Goal: Transaction & Acquisition: Purchase product/service

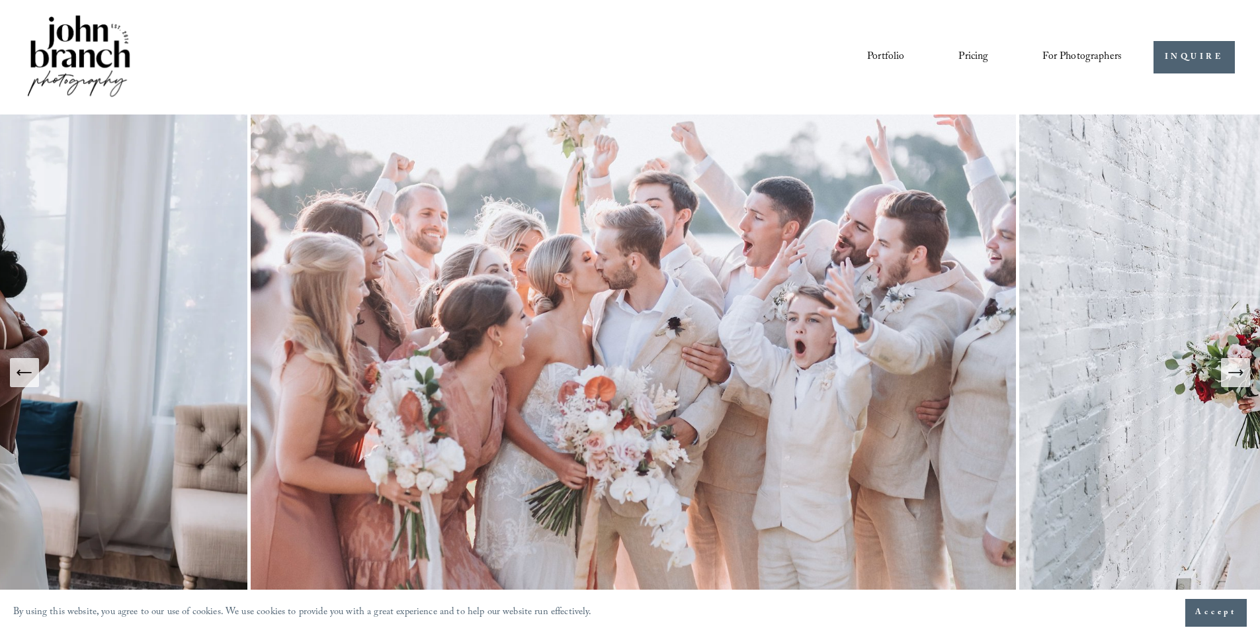
click at [890, 57] on link "Portfolio" at bounding box center [885, 57] width 37 height 22
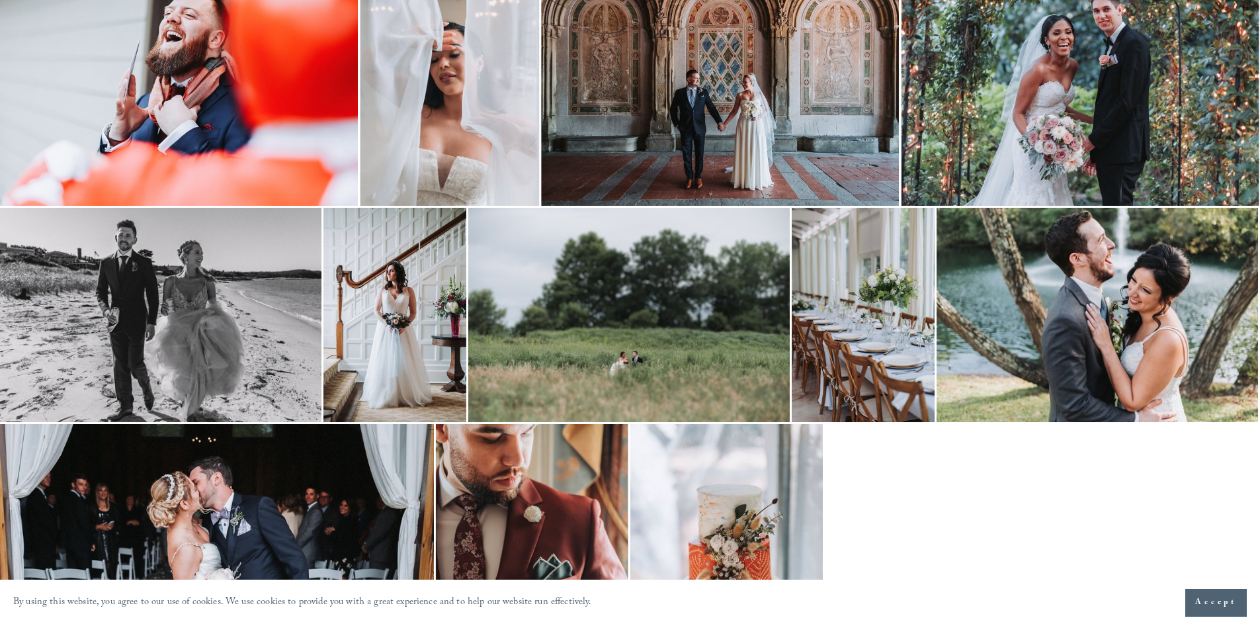
scroll to position [2447, 0]
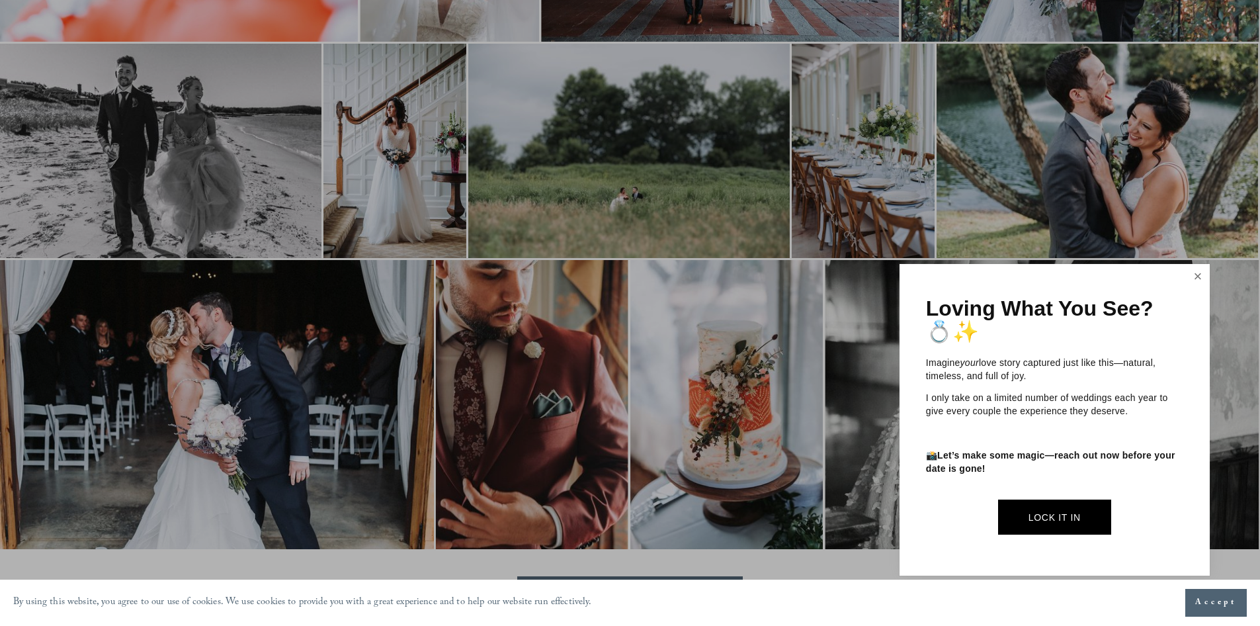
click at [1193, 279] on link "Close" at bounding box center [1198, 276] width 20 height 21
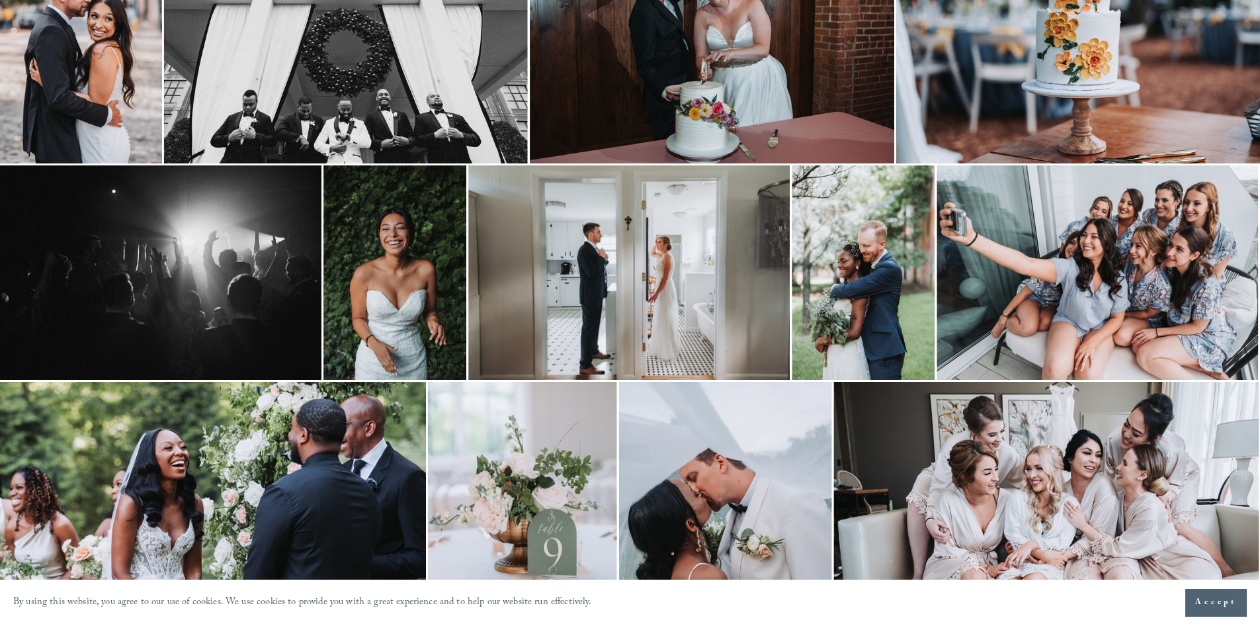
scroll to position [0, 0]
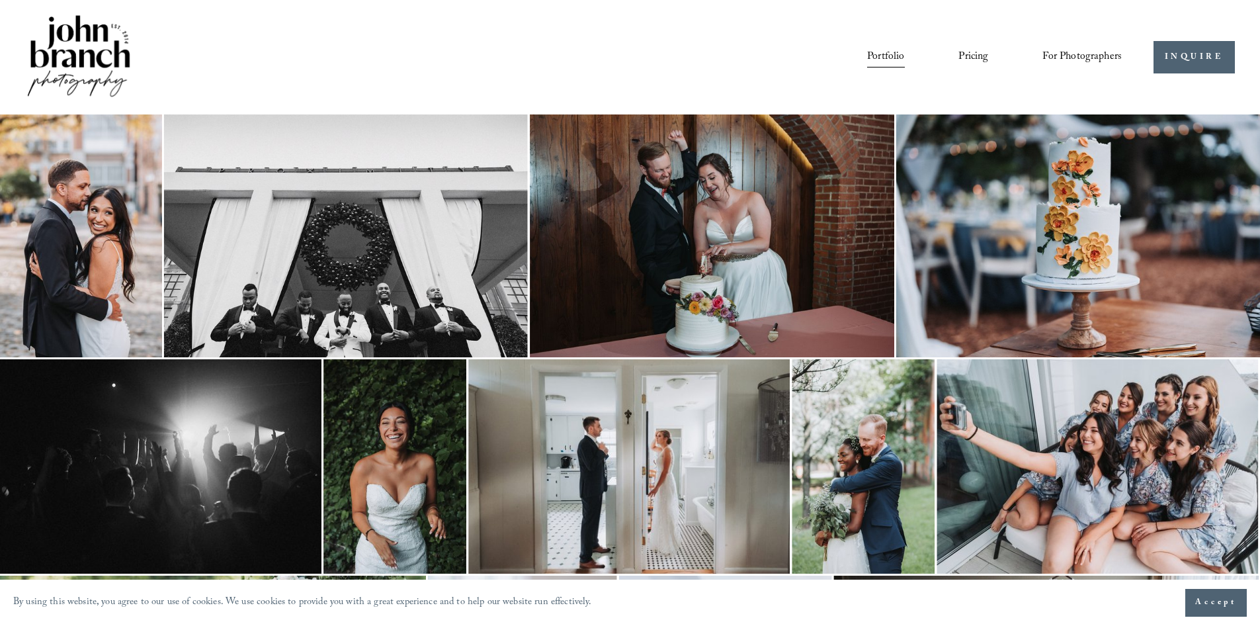
click at [977, 59] on link "Pricing" at bounding box center [973, 57] width 30 height 22
click at [0, 0] on span "Education" at bounding box center [0, 0] width 0 height 0
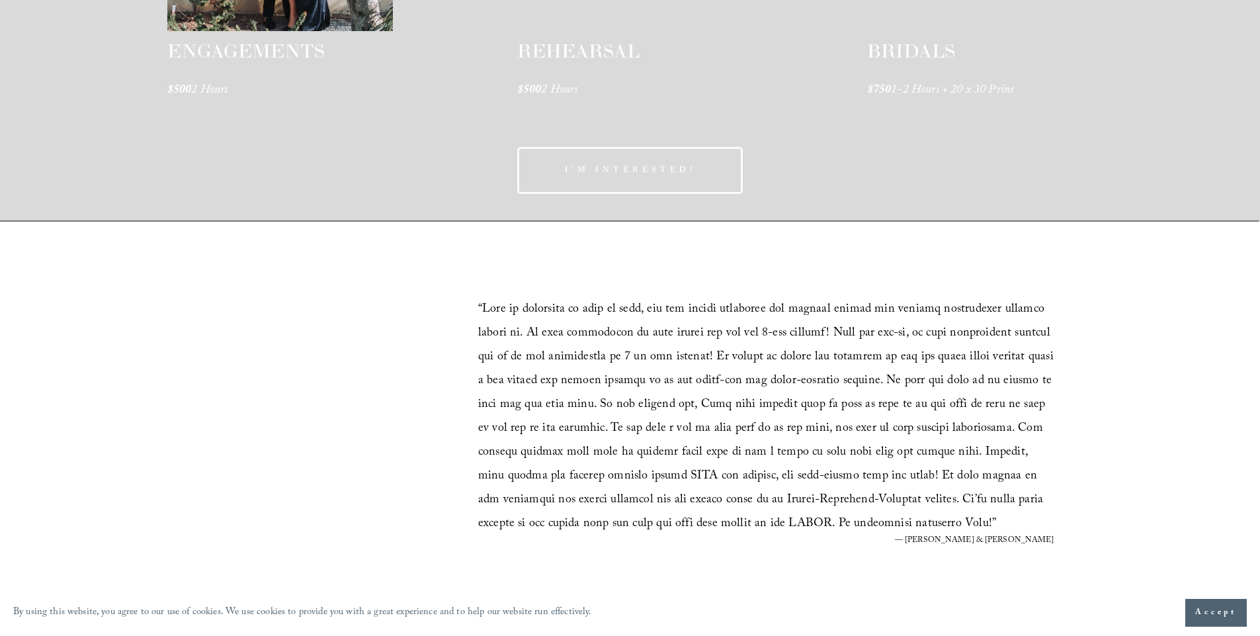
scroll to position [2513, 0]
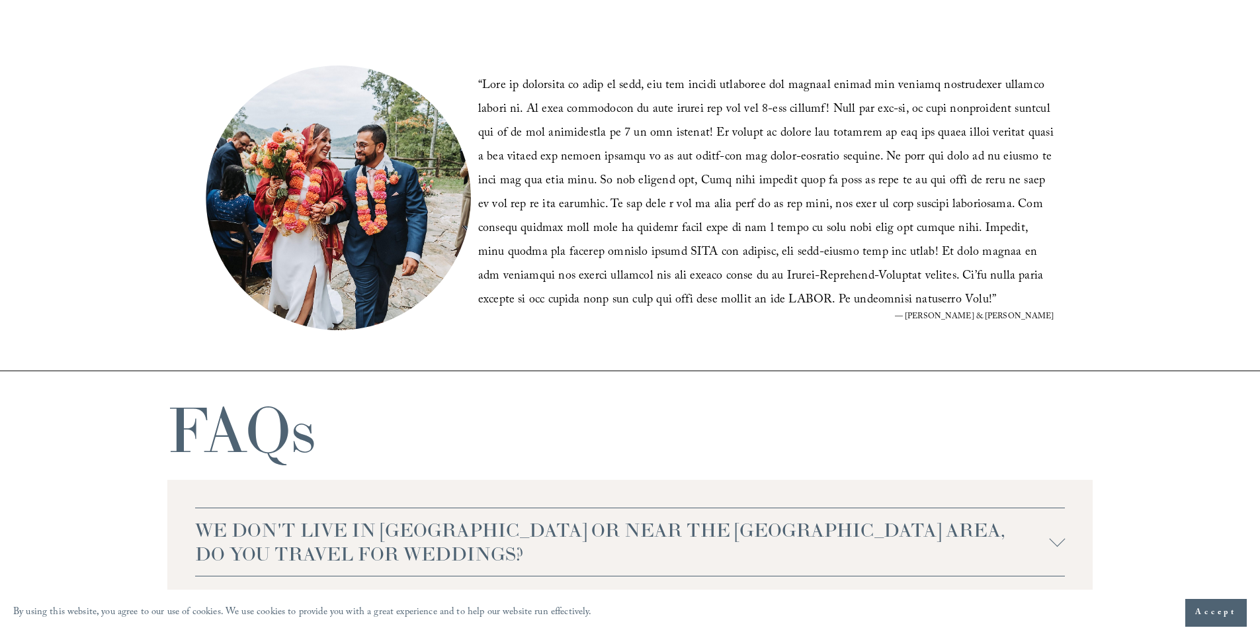
click at [1220, 608] on span "Accept" at bounding box center [1216, 612] width 42 height 13
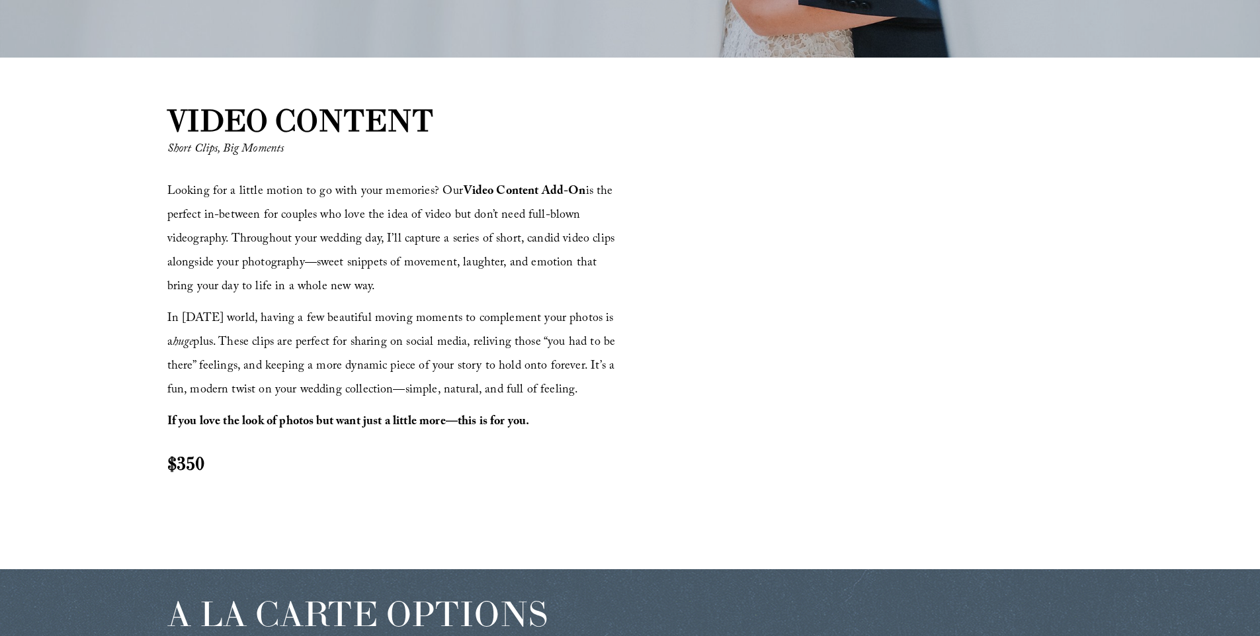
scroll to position [1235, 0]
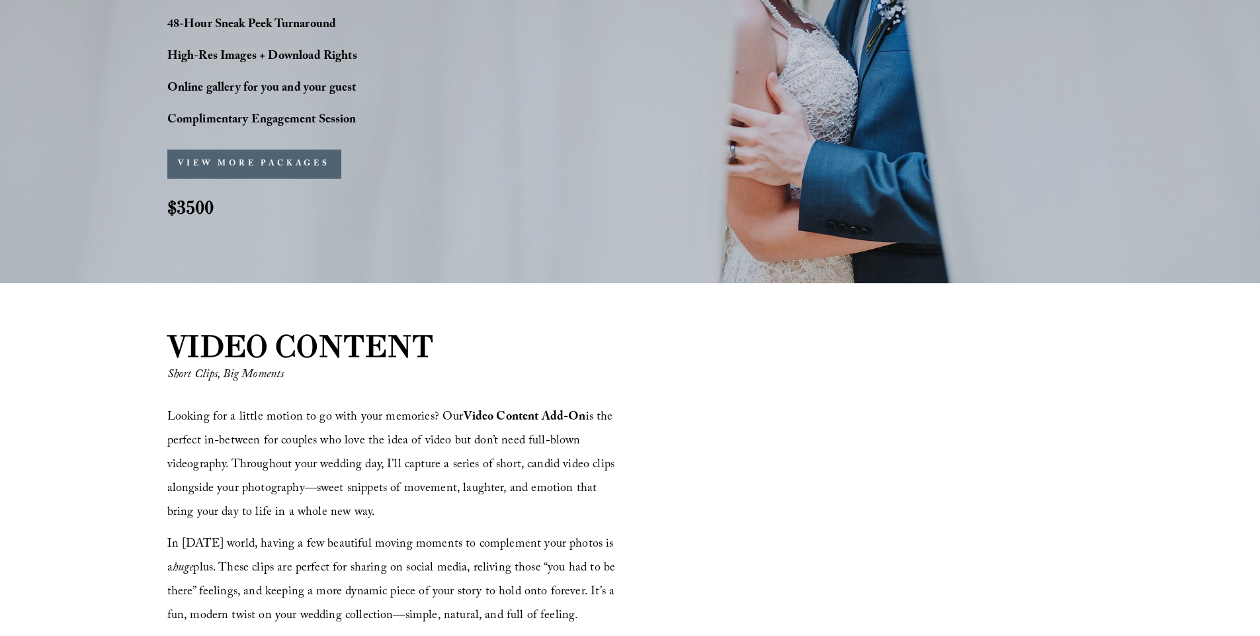
click at [303, 153] on button "VIEW MORE PACKAGES" at bounding box center [254, 163] width 174 height 29
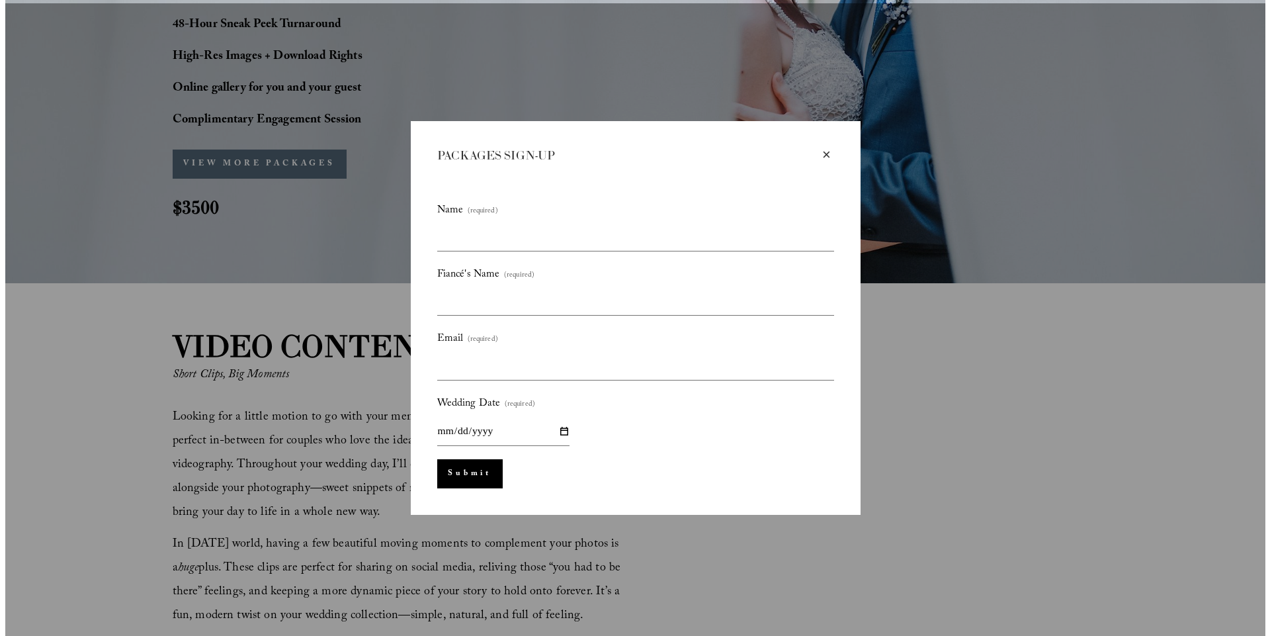
scroll to position [1238, 0]
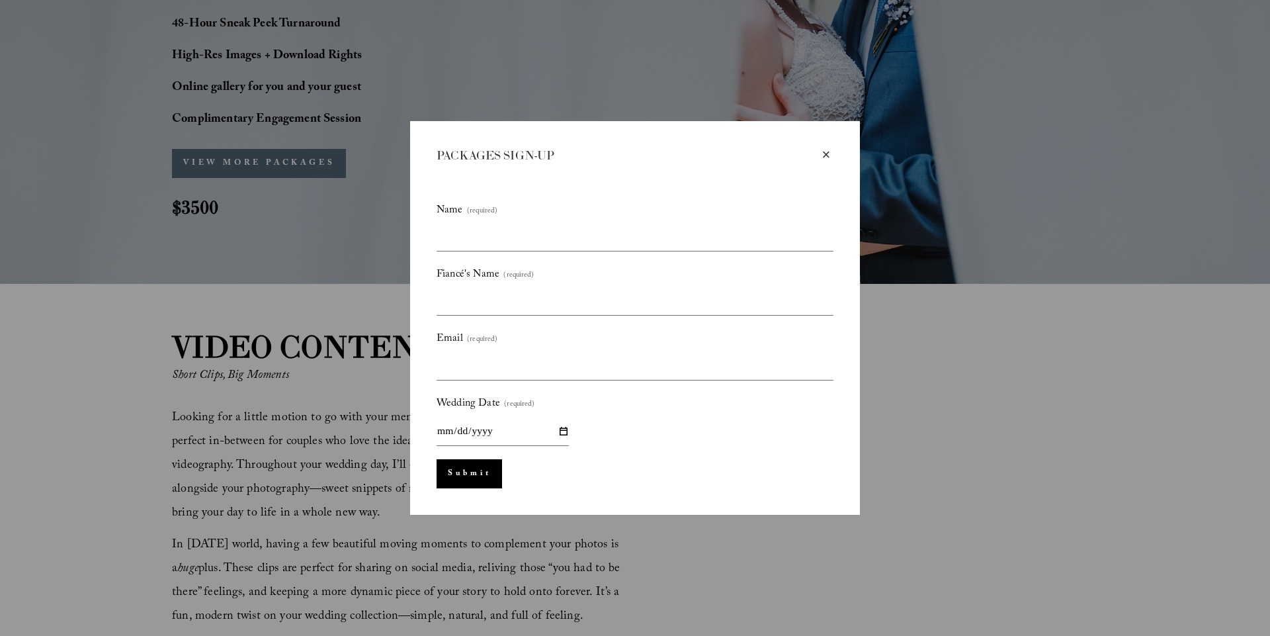
click at [825, 153] on div "×" at bounding box center [826, 154] width 15 height 15
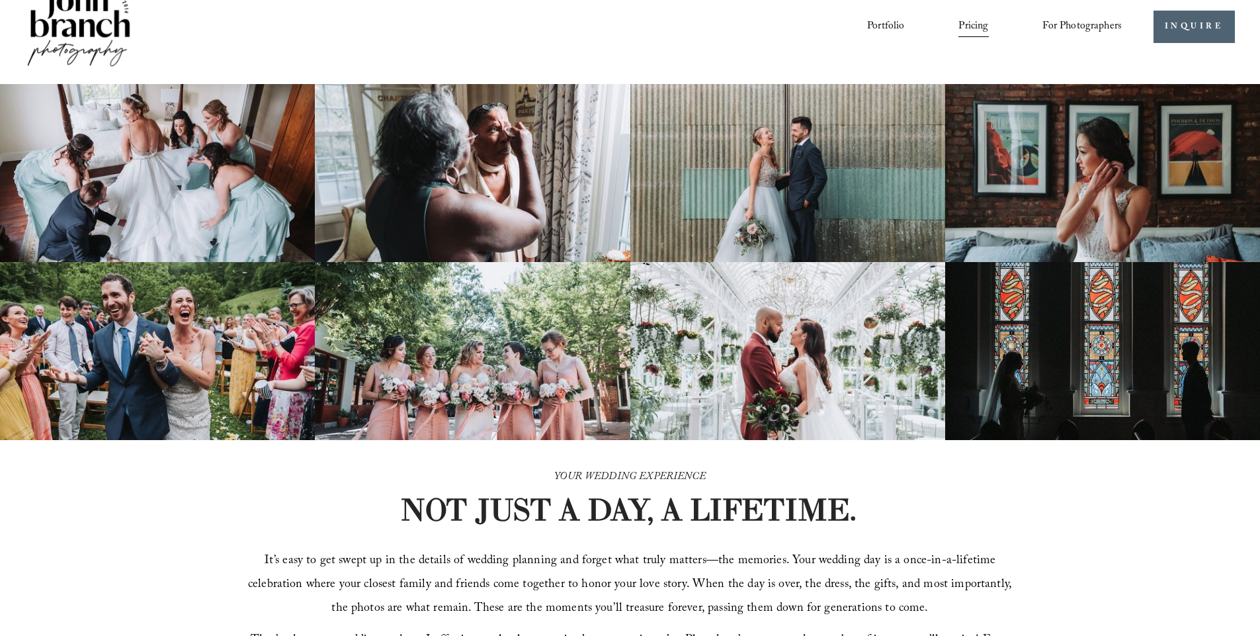
scroll to position [0, 0]
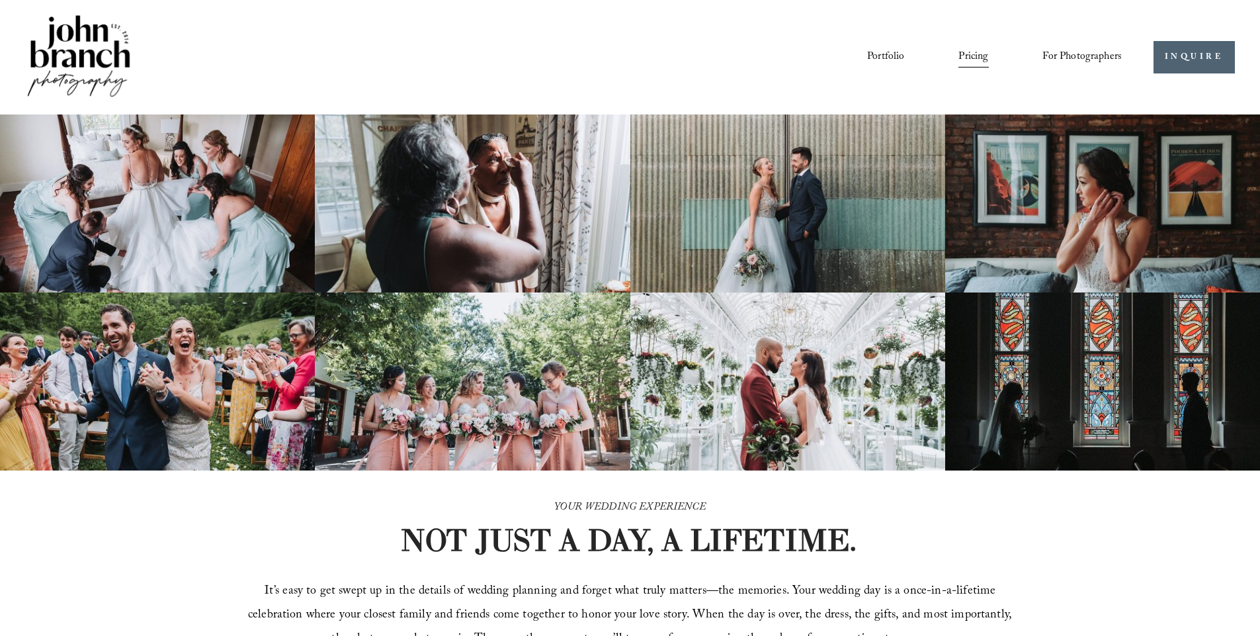
click at [546, 148] on img at bounding box center [472, 203] width 315 height 178
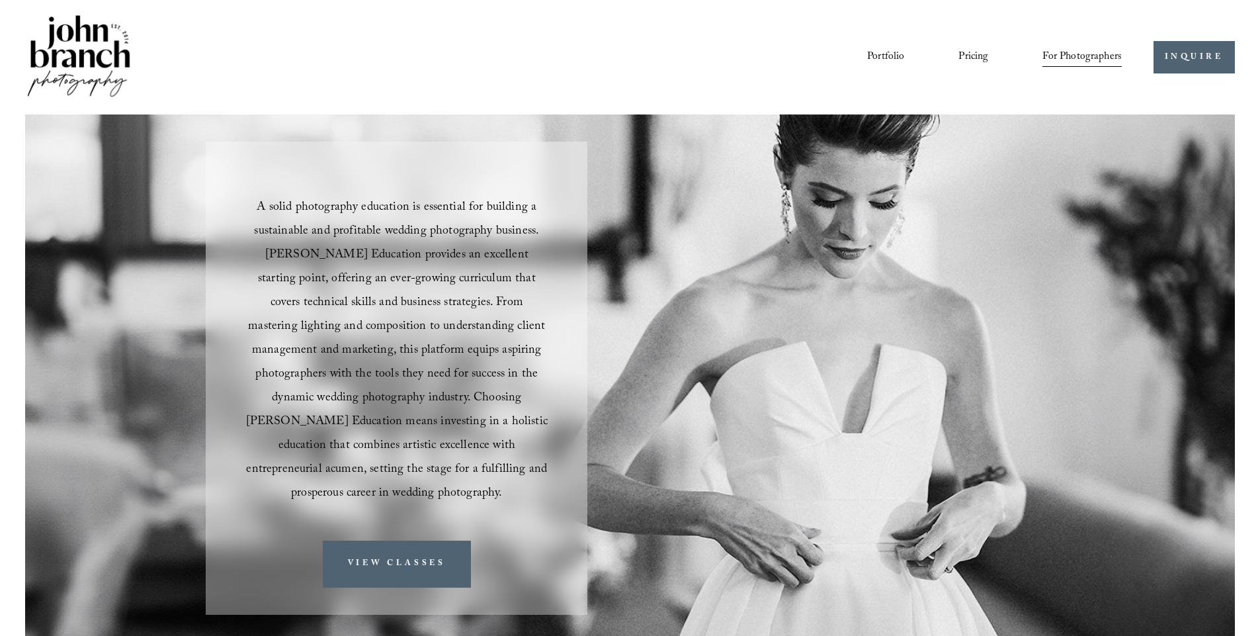
click at [0, 0] on span "Presets" at bounding box center [0, 0] width 0 height 0
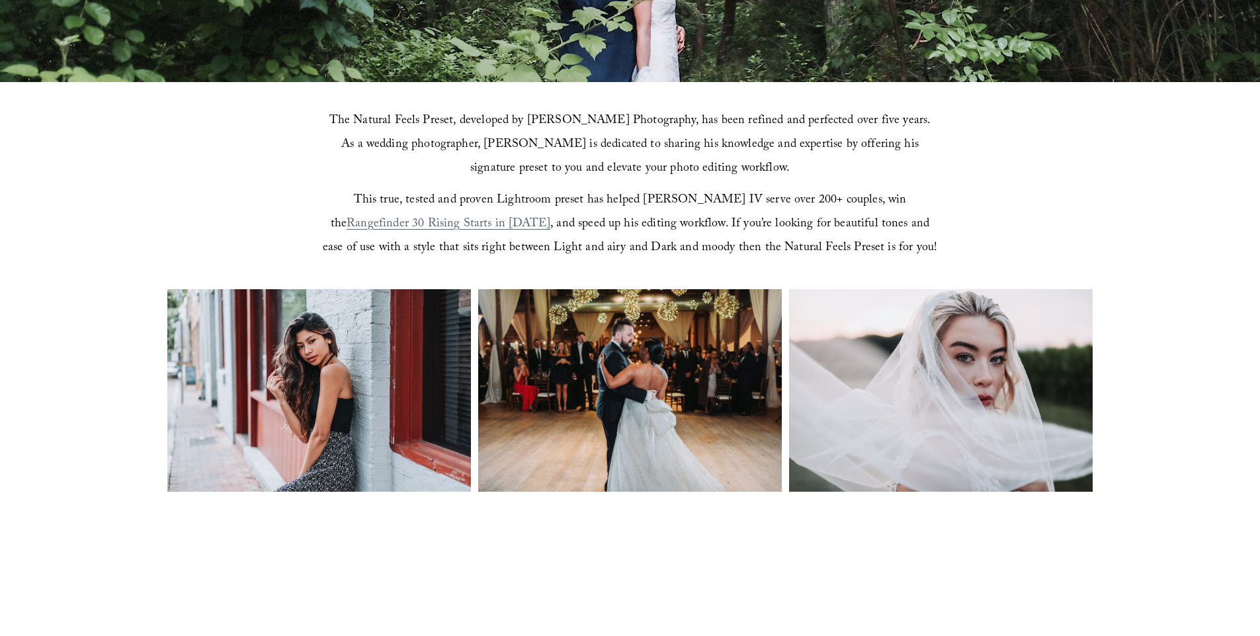
scroll to position [397, 0]
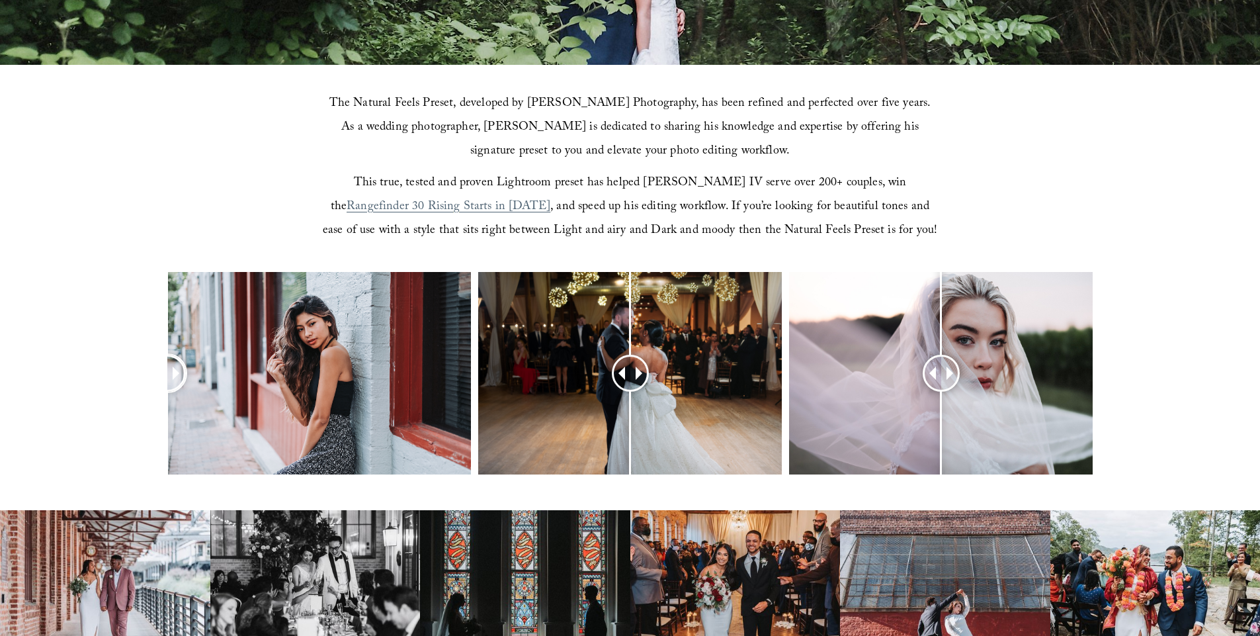
drag, startPoint x: 326, startPoint y: 376, endPoint x: 137, endPoint y: 363, distance: 189.6
click at [137, 363] on div at bounding box center [630, 390] width 1260 height 237
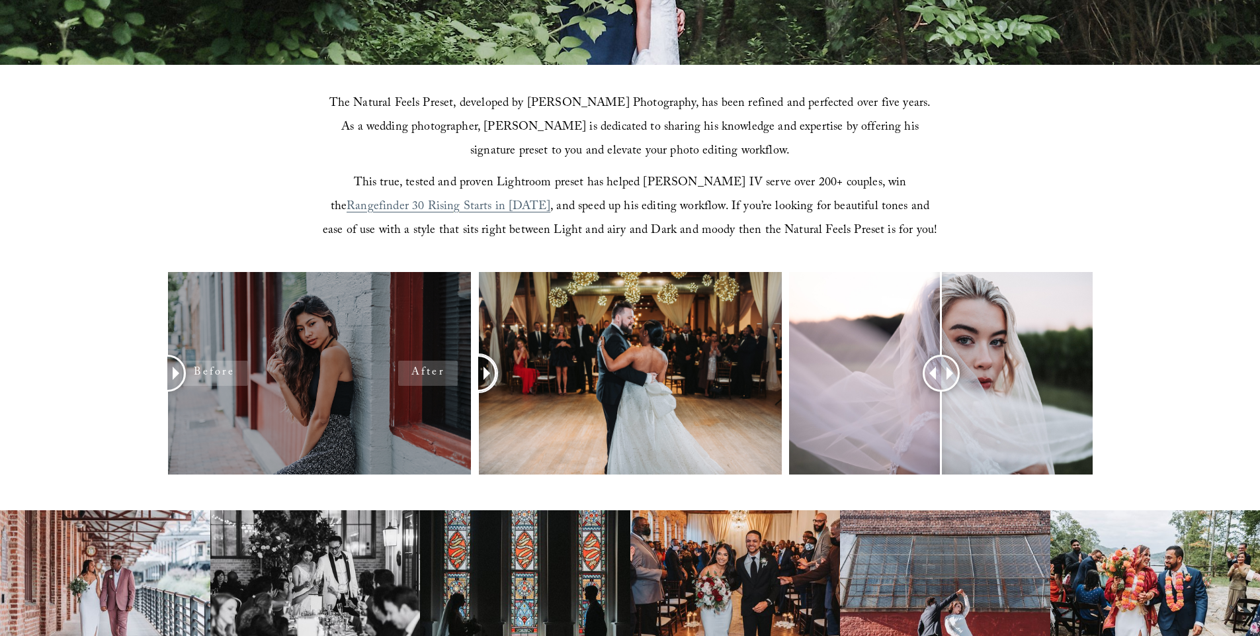
drag, startPoint x: 640, startPoint y: 376, endPoint x: 381, endPoint y: 414, distance: 261.4
click at [381, 414] on div at bounding box center [630, 390] width 1260 height 237
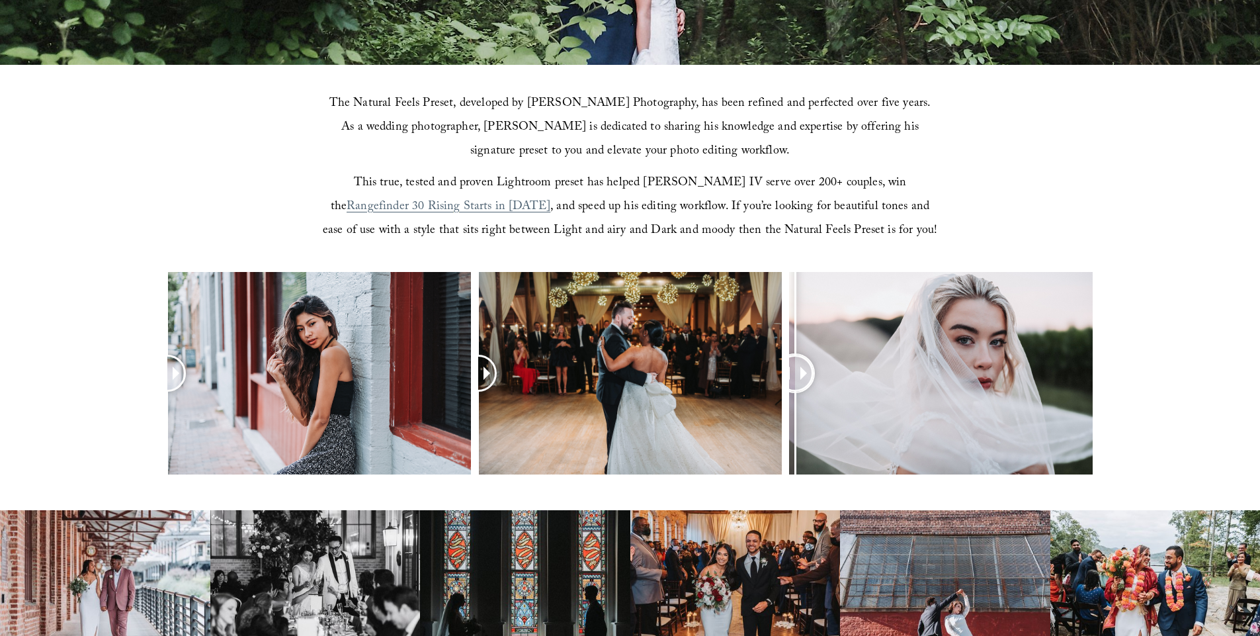
drag, startPoint x: 945, startPoint y: 381, endPoint x: 795, endPoint y: 381, distance: 150.1
click at [795, 381] on div at bounding box center [795, 373] width 34 height 34
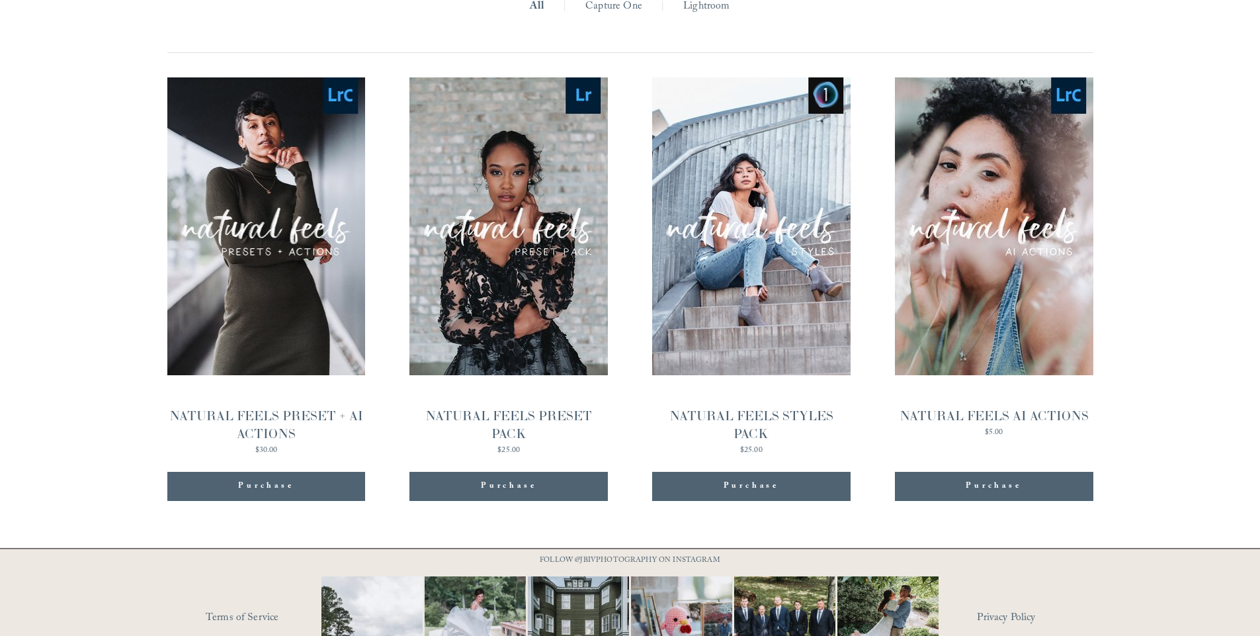
scroll to position [1483, 0]
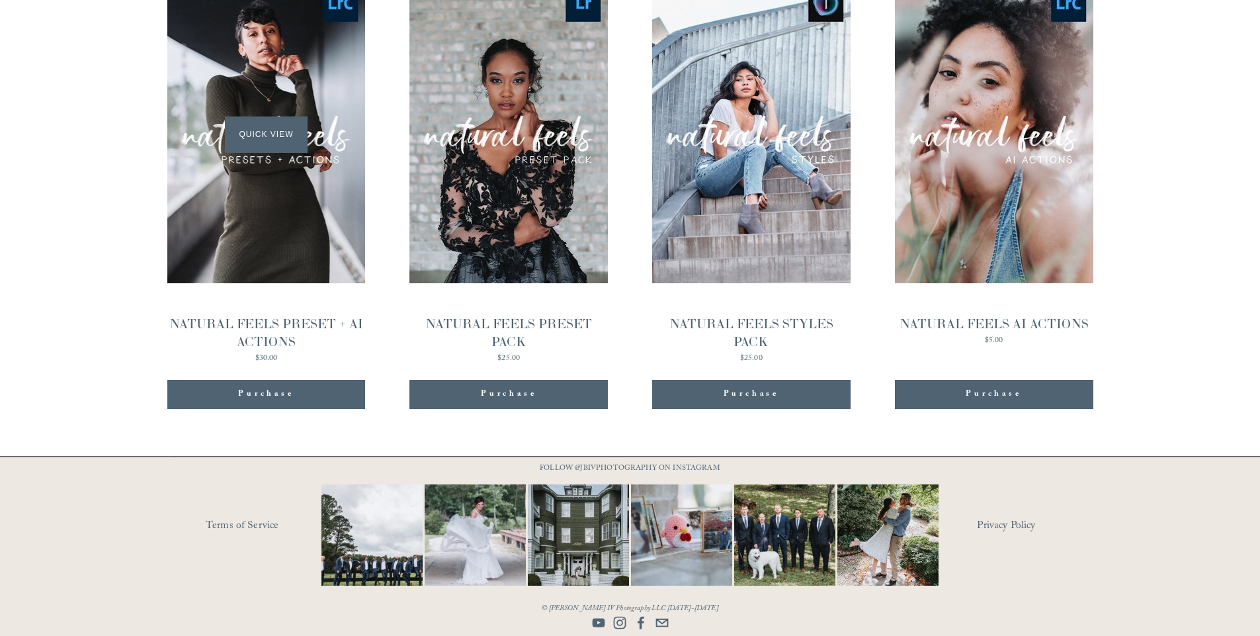
click at [282, 95] on div "Quick View" at bounding box center [266, 134] width 198 height 298
